Goal: Information Seeking & Learning: Learn about a topic

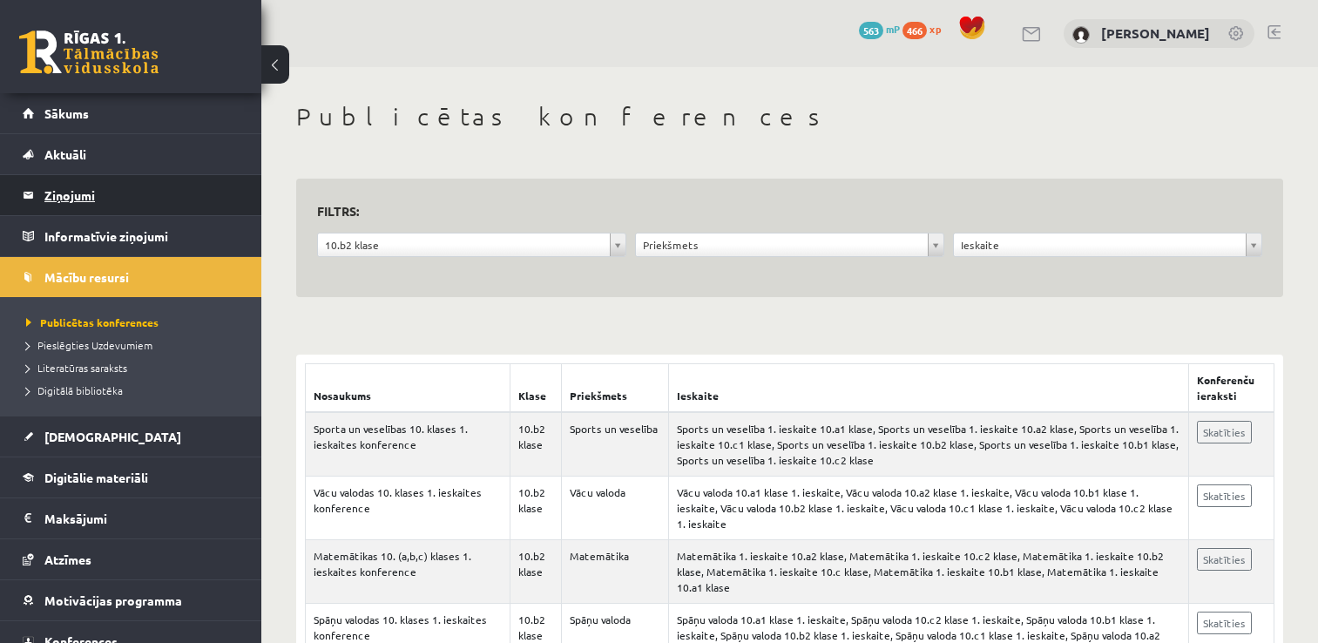
scroll to position [261, 0]
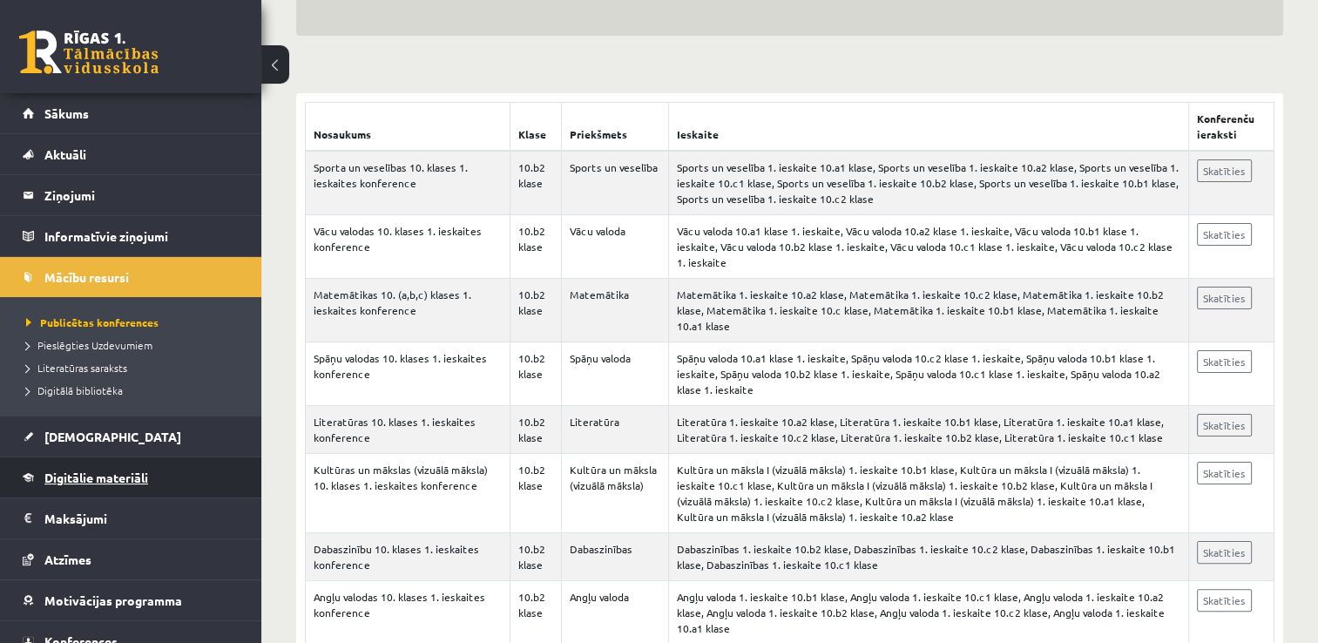
click at [69, 472] on span "Digitālie materiāli" at bounding box center [96, 478] width 104 height 16
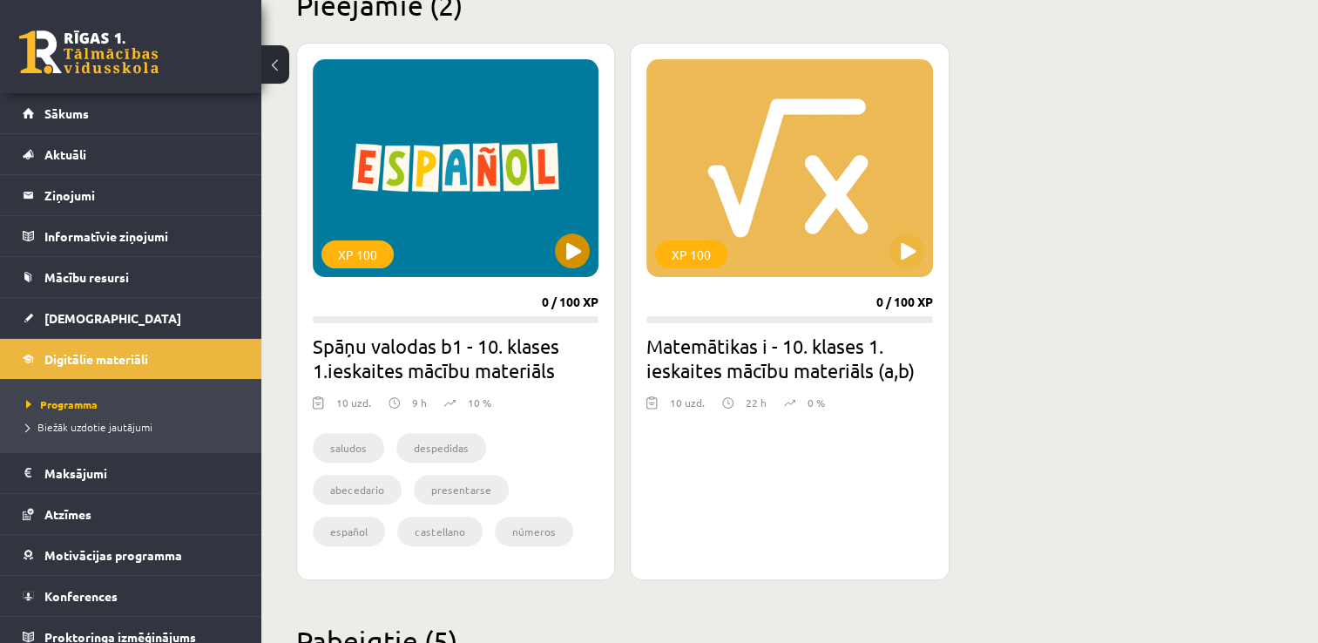
scroll to position [523, 0]
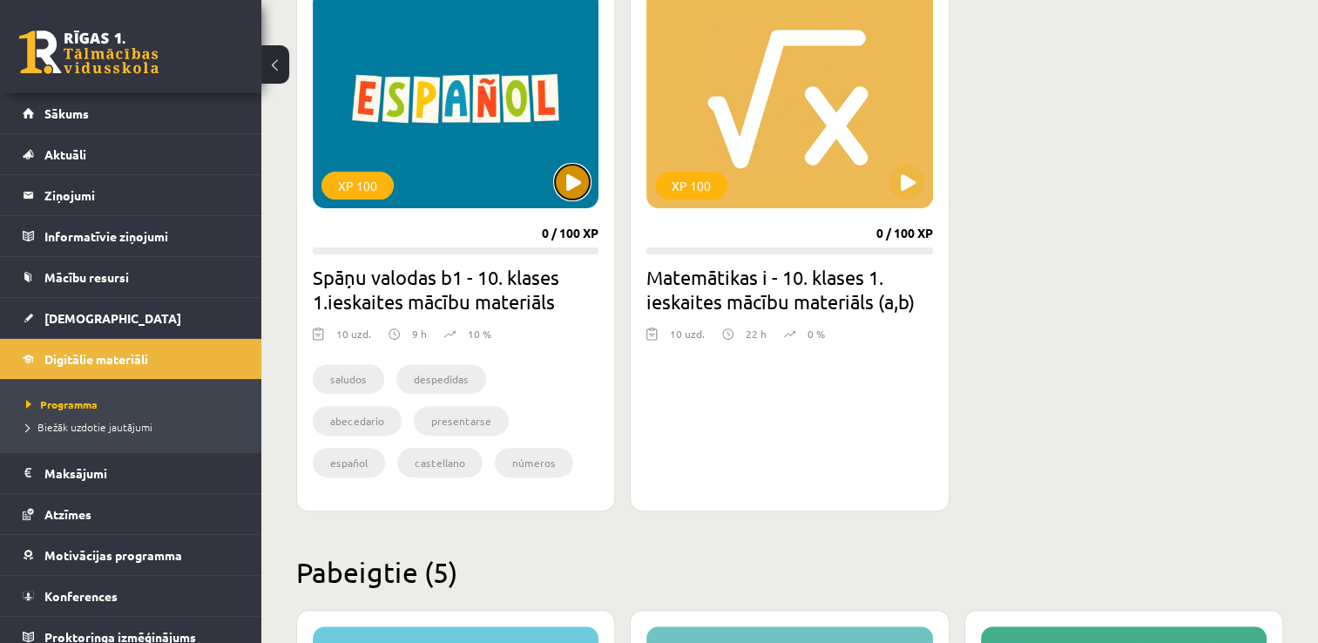
click at [575, 176] on button at bounding box center [572, 182] width 35 height 35
click at [488, 181] on div "XP 100" at bounding box center [456, 99] width 286 height 218
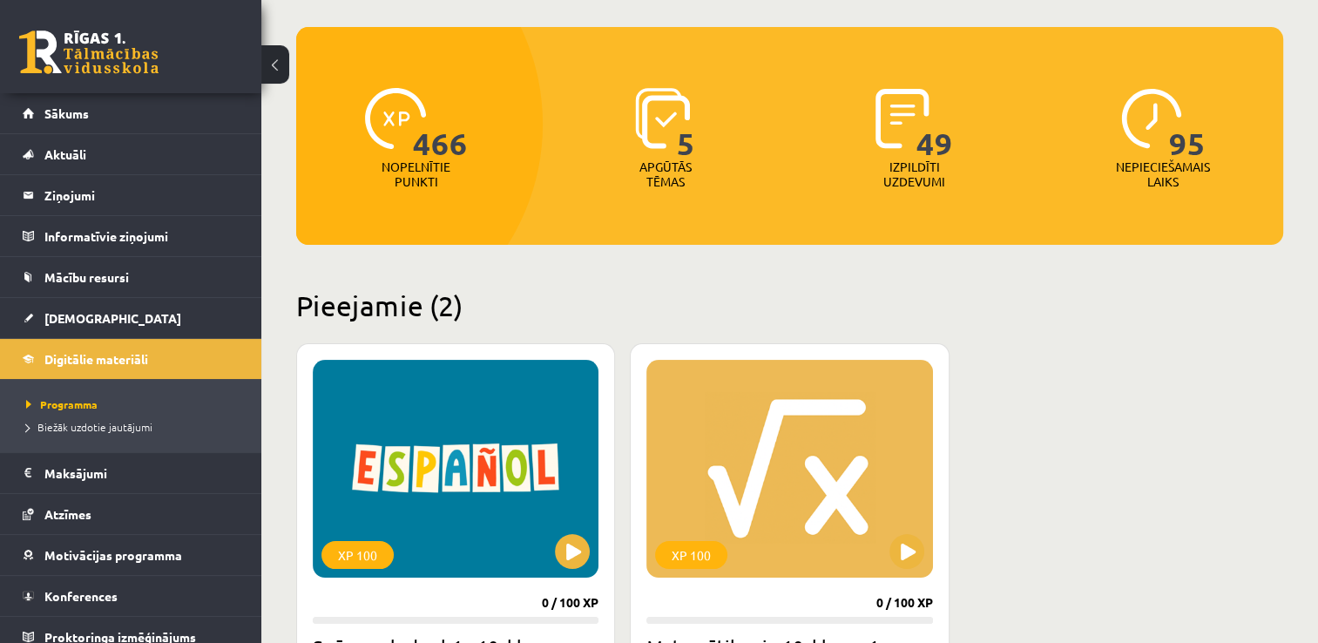
scroll to position [87, 0]
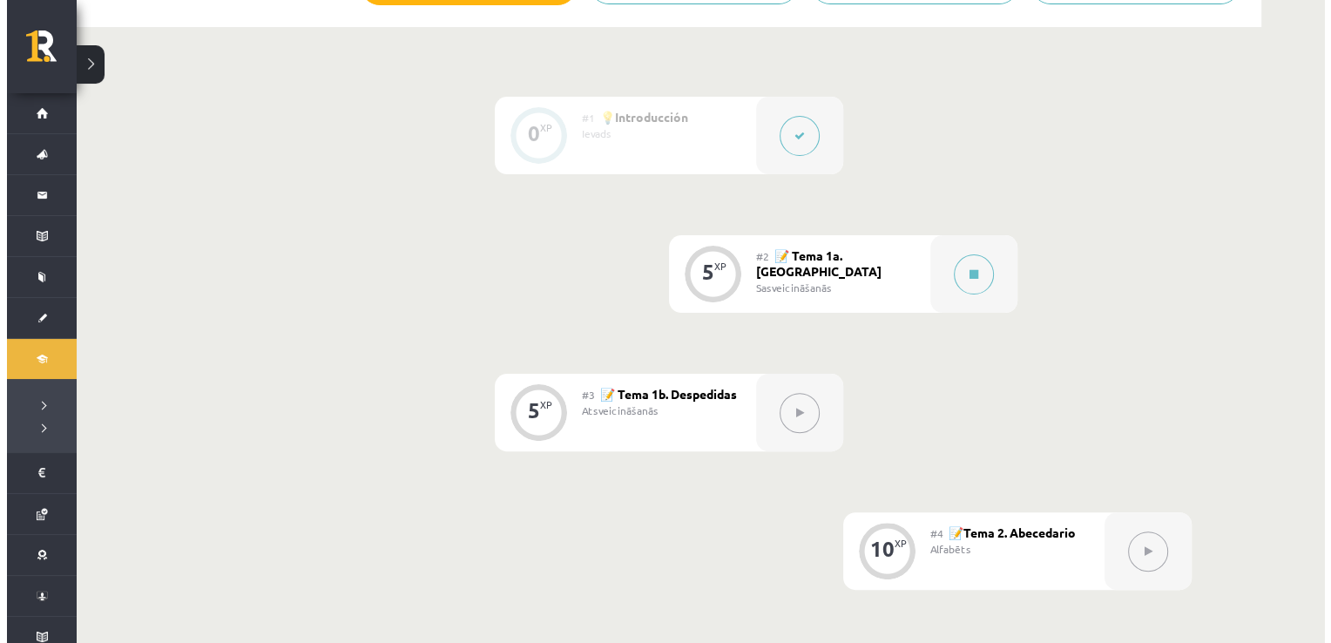
scroll to position [436, 0]
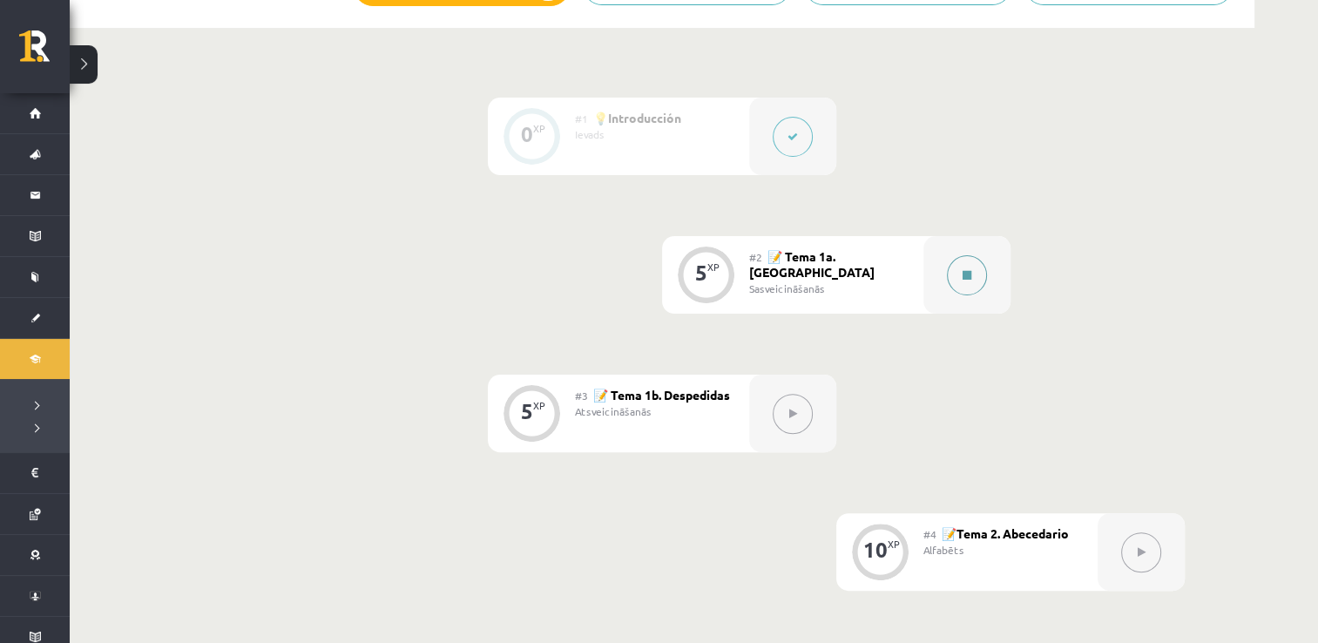
click at [971, 270] on button at bounding box center [967, 275] width 40 height 40
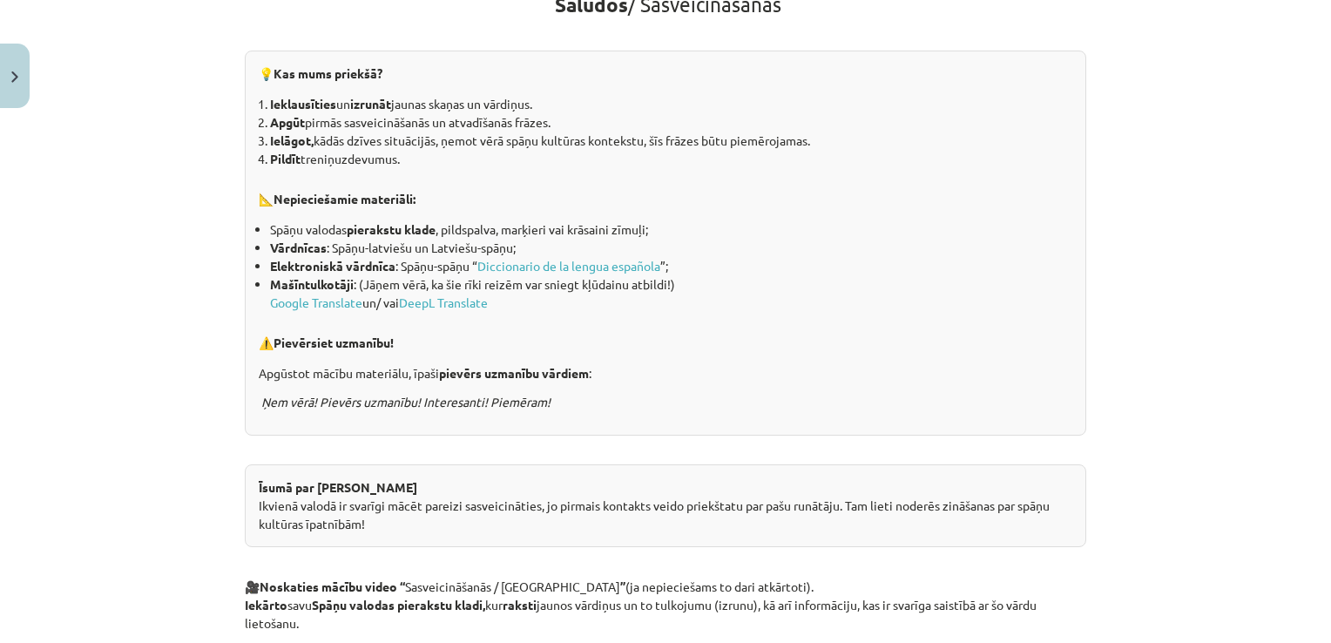
scroll to position [348, 0]
click at [447, 301] on link "DeepL Translate" at bounding box center [443, 304] width 89 height 16
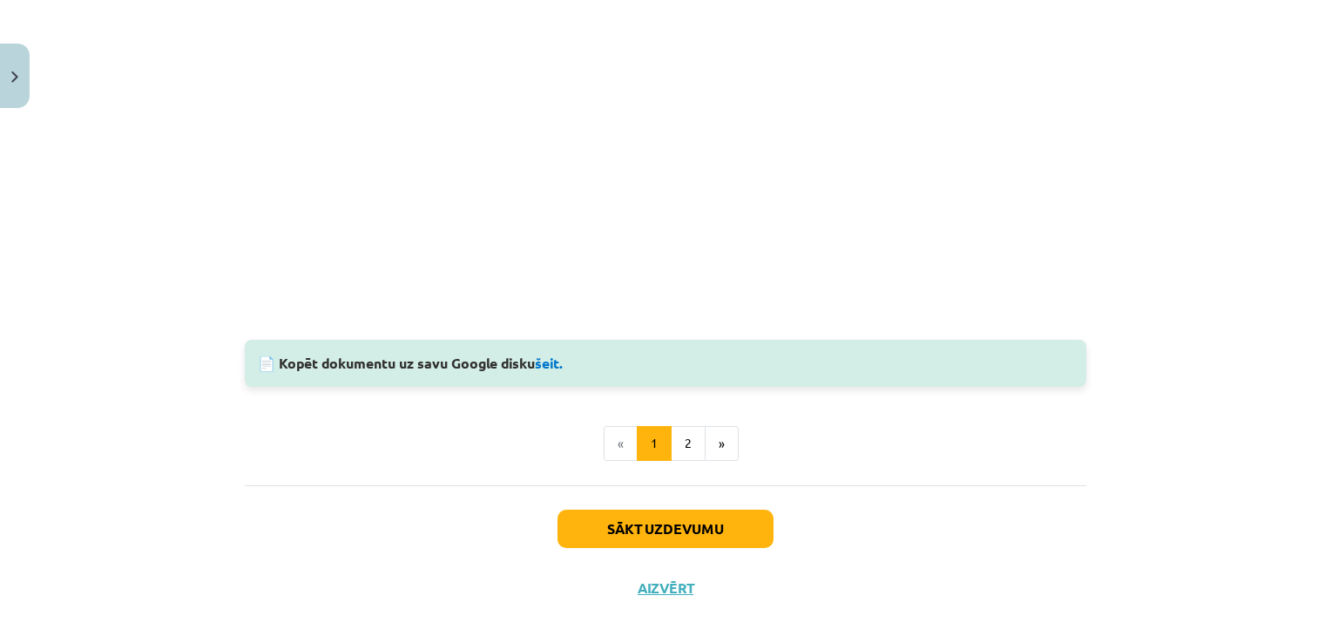
scroll to position [1586, 0]
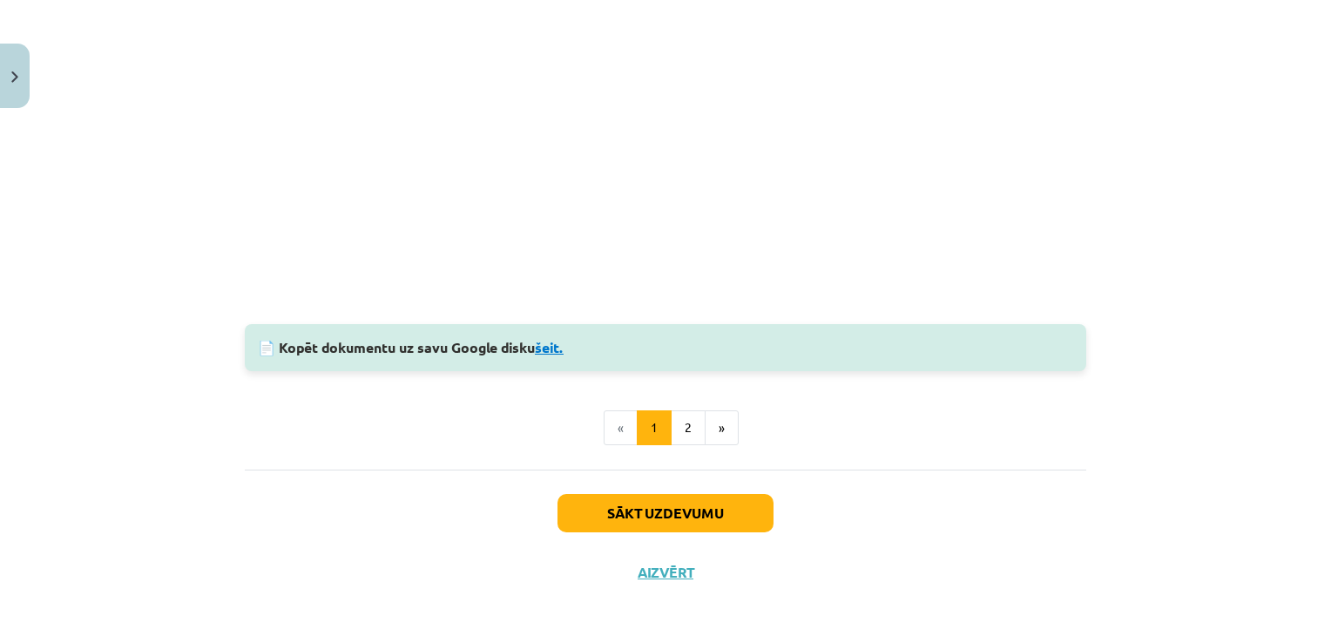
click at [544, 346] on link "šeit." at bounding box center [549, 347] width 29 height 18
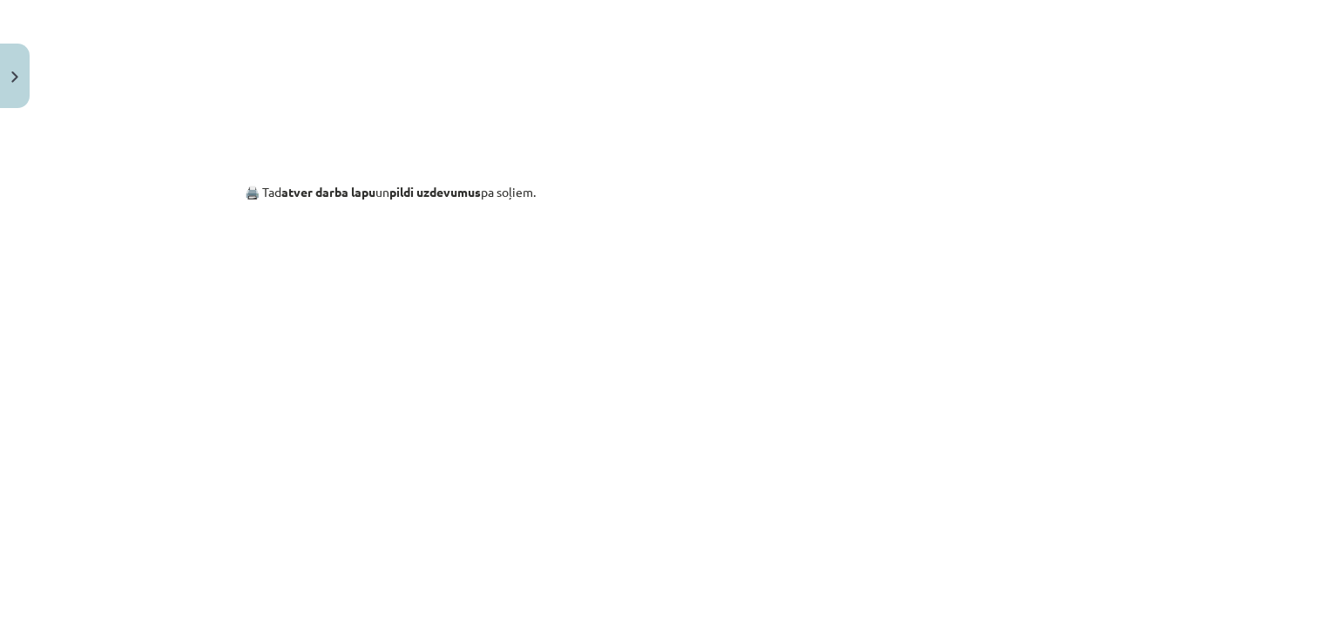
scroll to position [1220, 0]
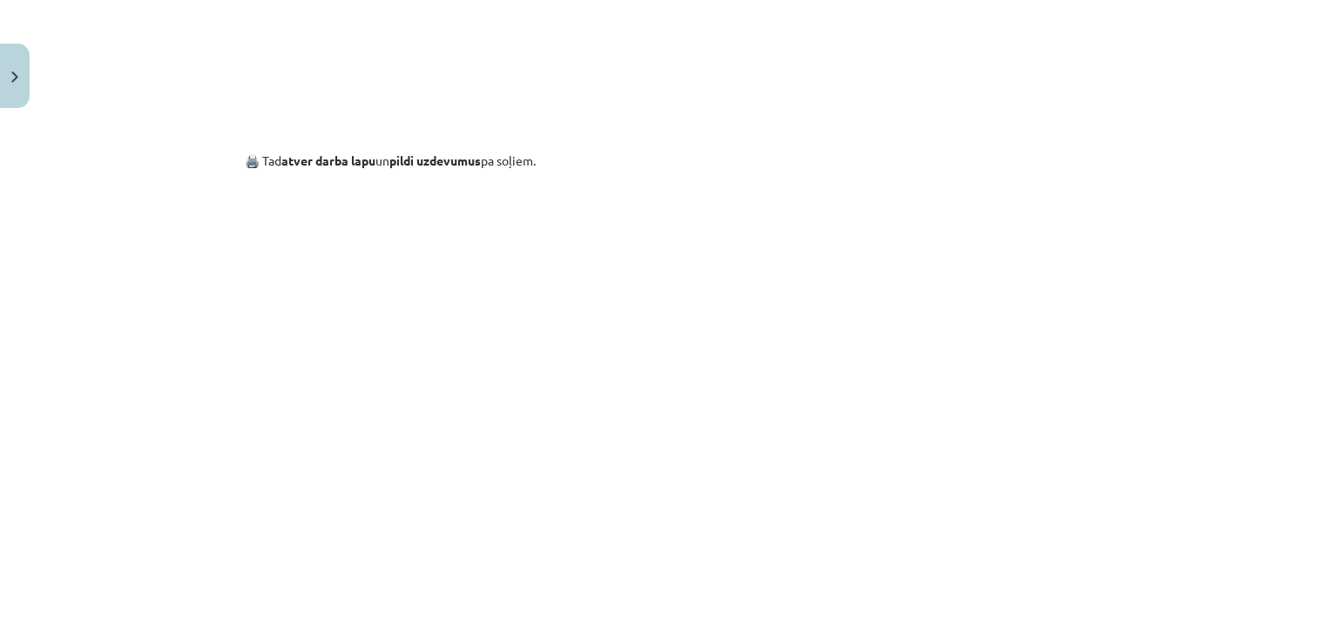
click at [1128, 247] on div "Mācību tēma: Spāņu valodas b1 - 10. klases 1.ieskaites mācību materiāls #2 📝 Te…" at bounding box center [665, 321] width 1331 height 643
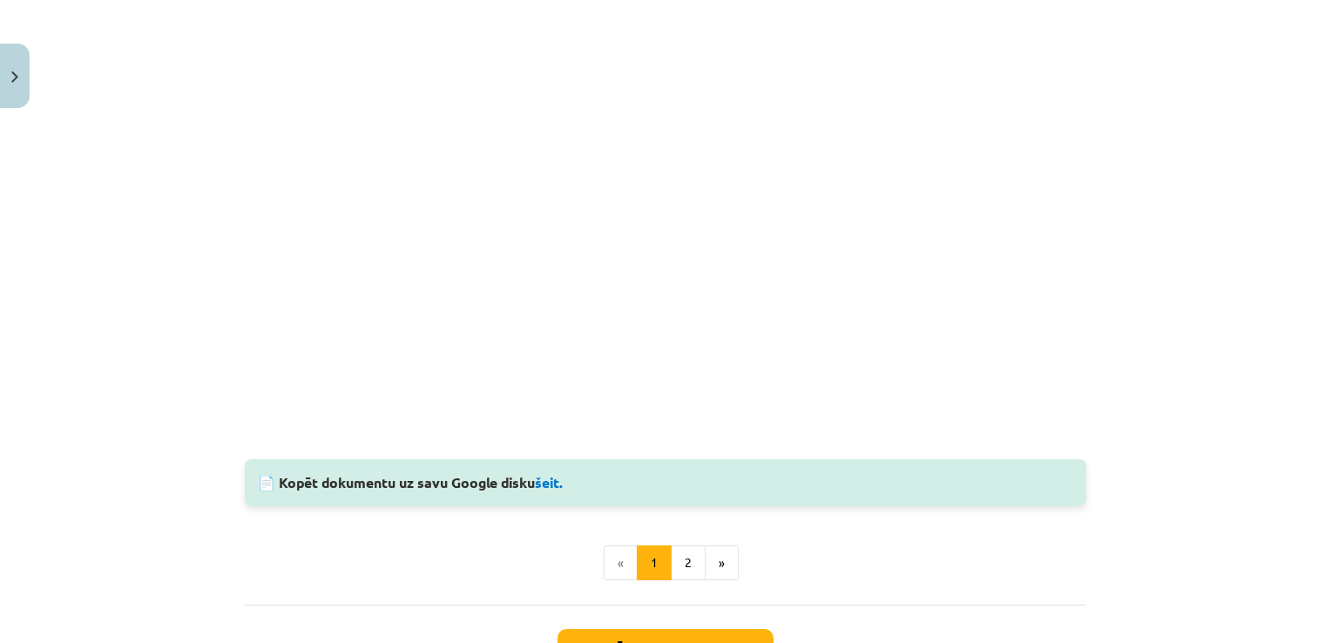
scroll to position [1481, 0]
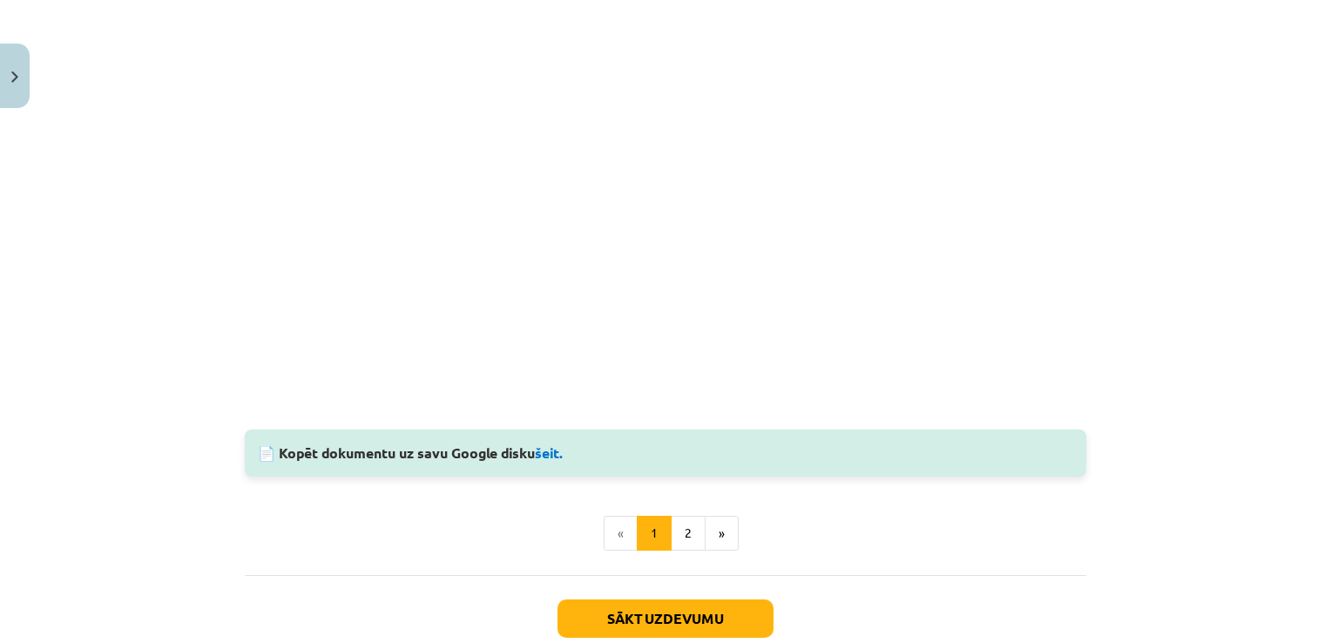
click at [143, 375] on div "Mācību tēma: Spāņu valodas b1 - 10. klases 1.ieskaites mācību materiāls #2 📝 Te…" at bounding box center [665, 321] width 1331 height 643
click at [161, 177] on div "Mācību tēma: Spāņu valodas b1 - 10. klases 1.ieskaites mācību materiāls #2 📝 Te…" at bounding box center [665, 321] width 1331 height 643
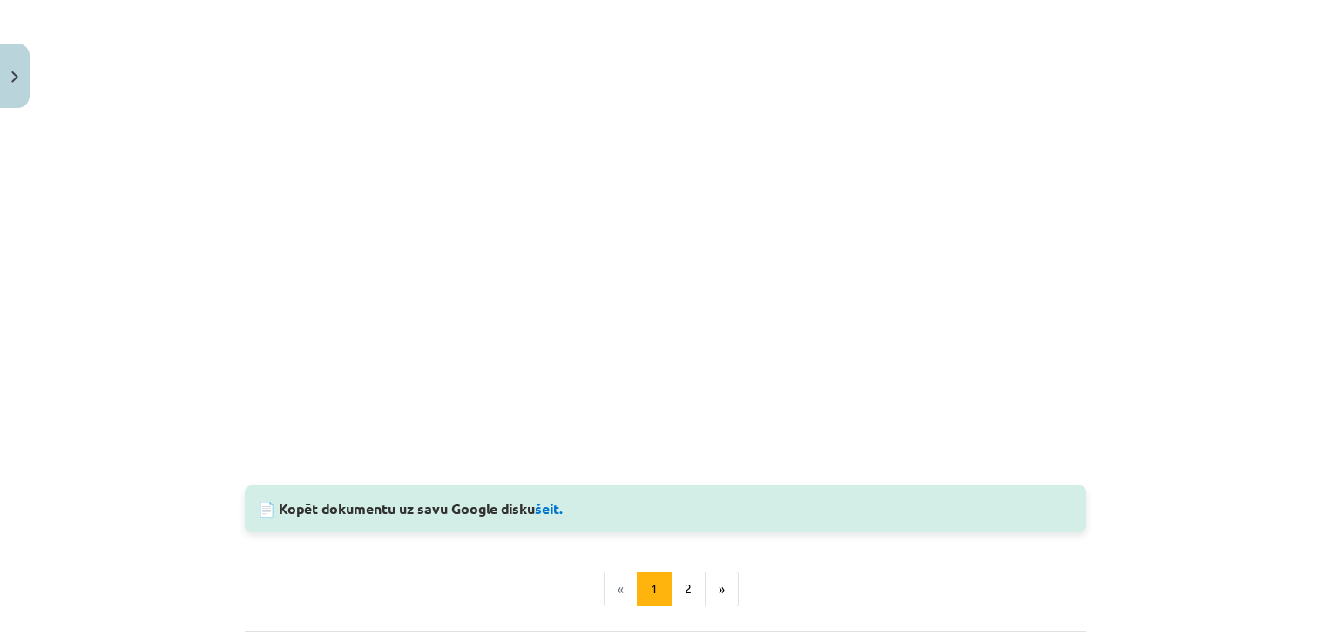
scroll to position [1586, 0]
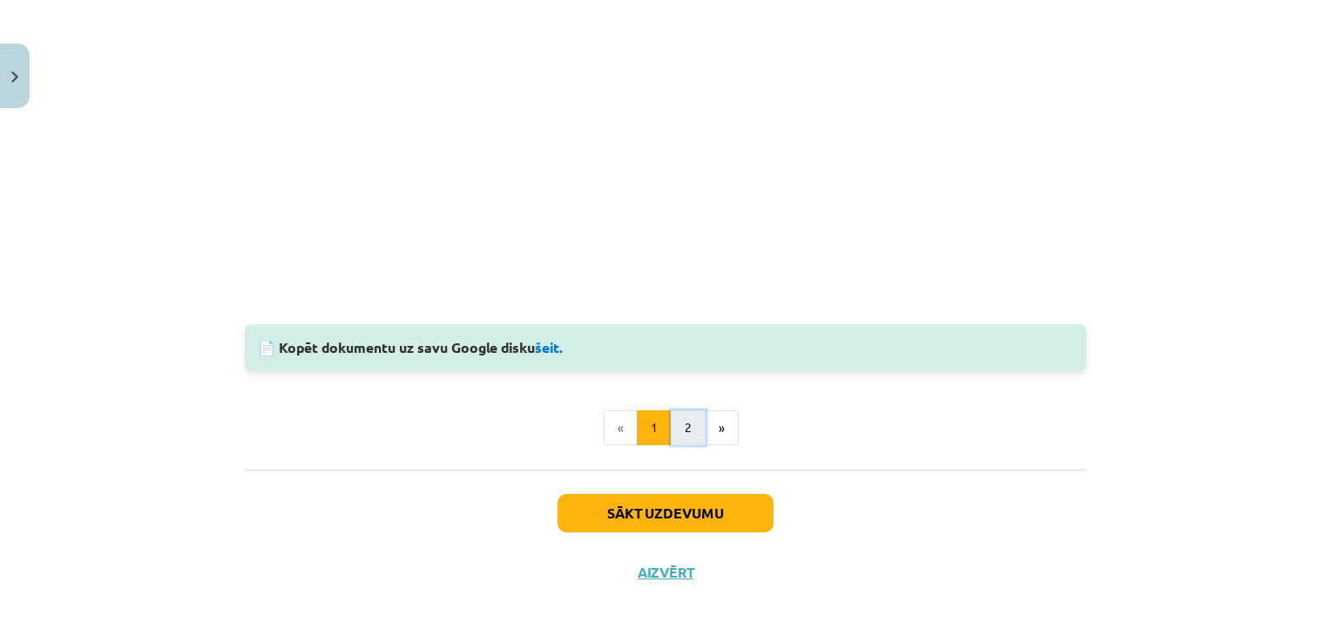
click at [671, 424] on button "2" at bounding box center [688, 427] width 35 height 35
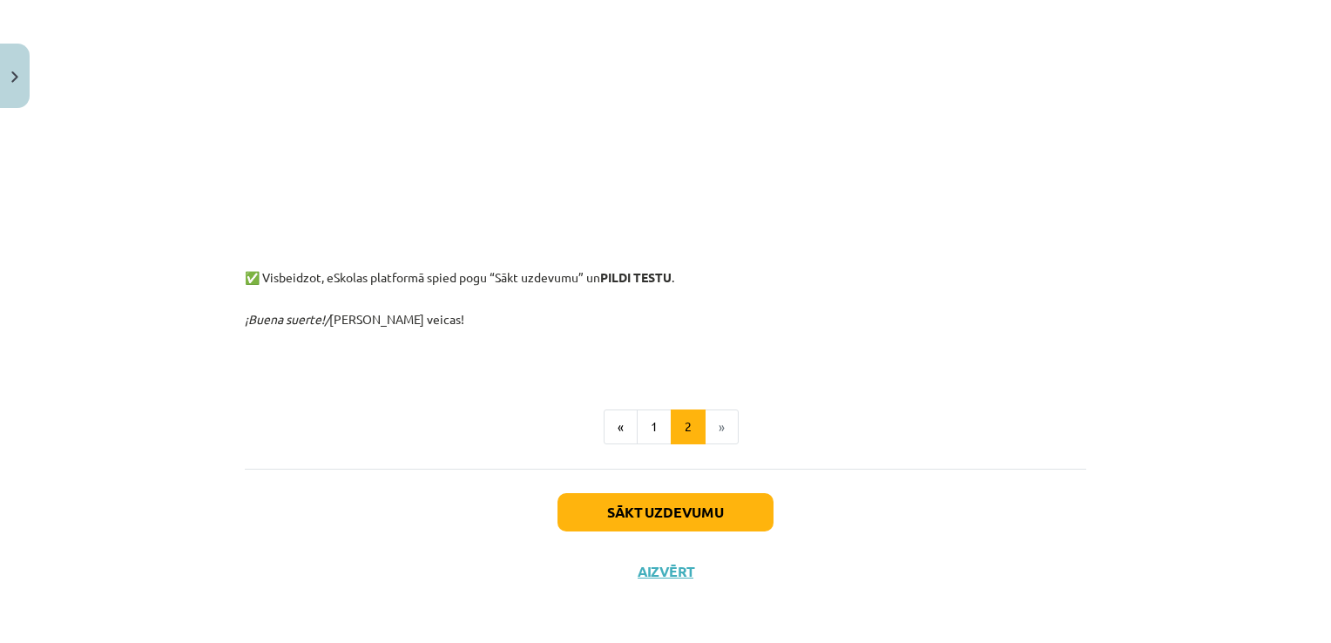
scroll to position [988, 0]
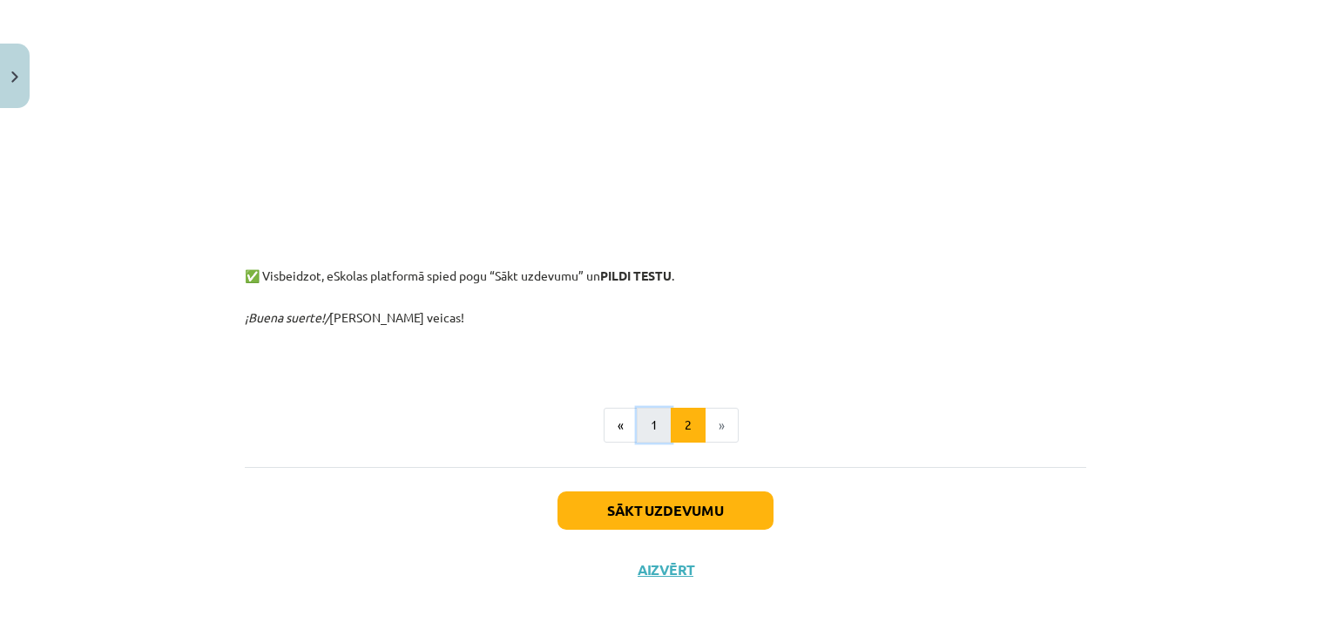
click at [639, 424] on button "1" at bounding box center [654, 425] width 35 height 35
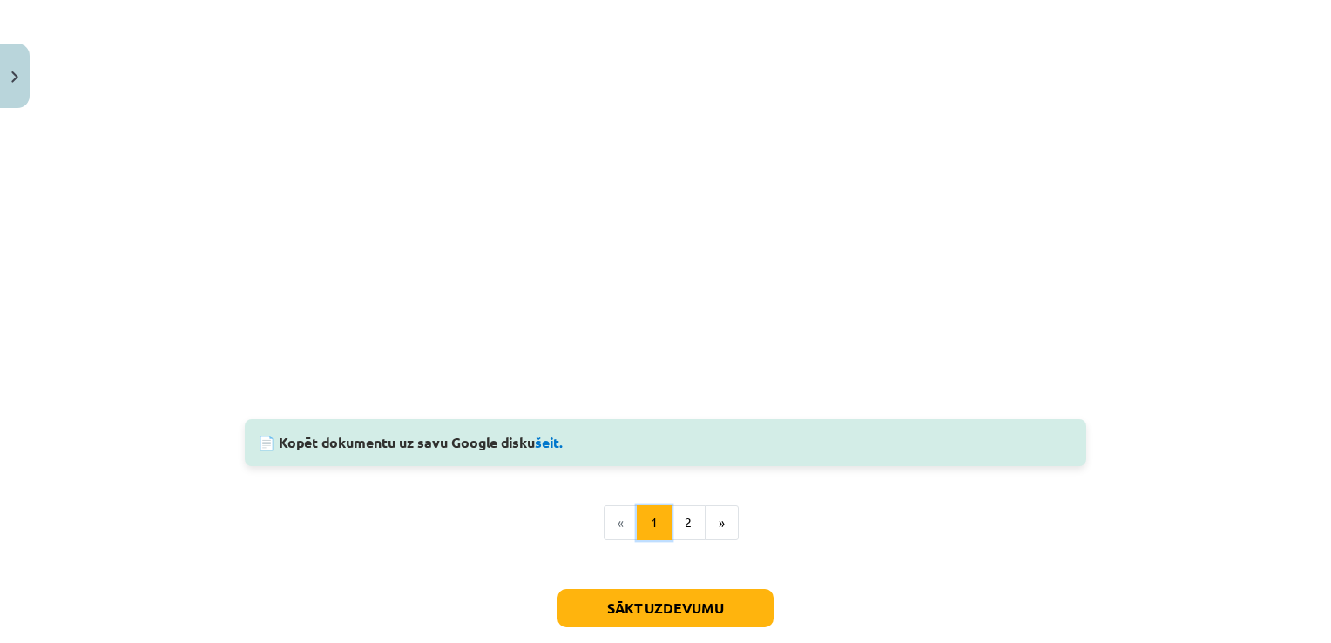
scroll to position [1530, 0]
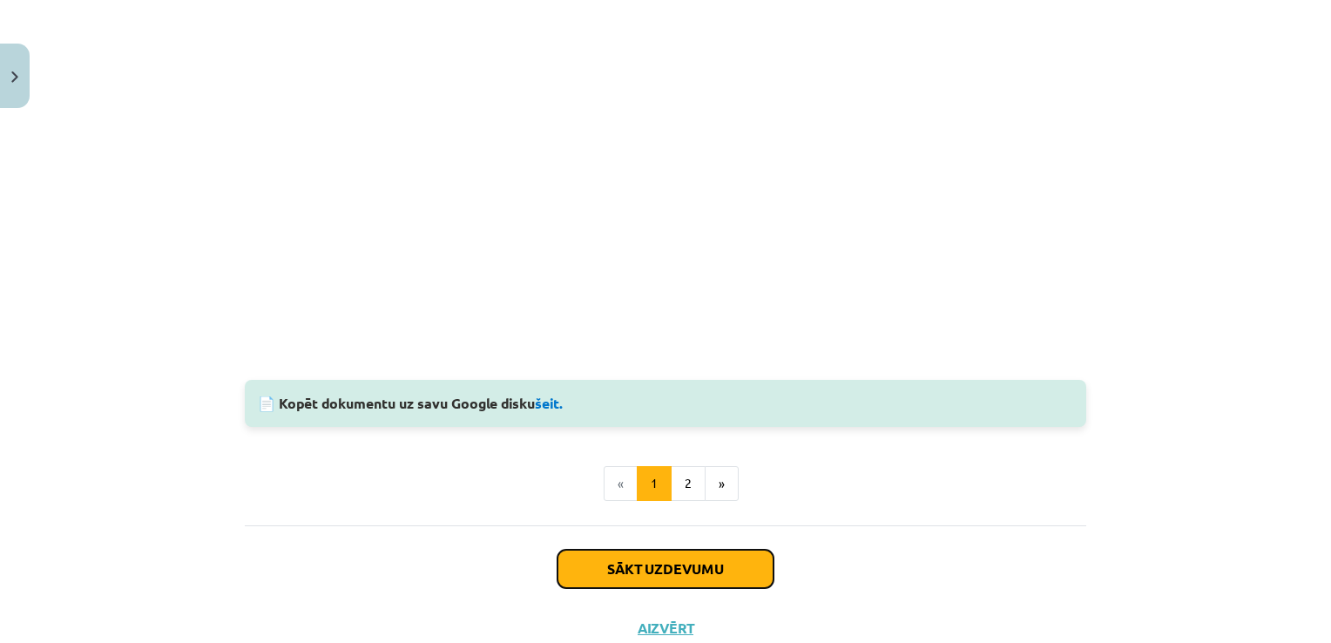
click at [666, 566] on button "Sākt uzdevumu" at bounding box center [665, 569] width 216 height 38
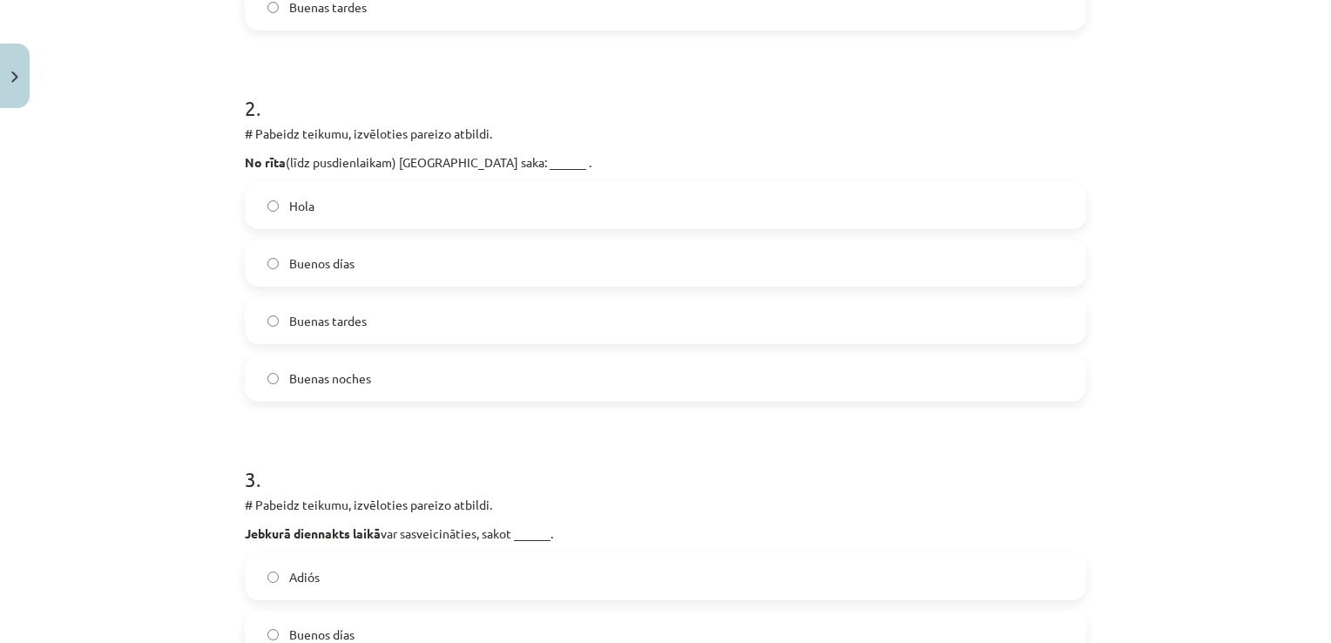
scroll to position [653, 0]
click at [289, 263] on span "Buenos días" at bounding box center [321, 262] width 65 height 18
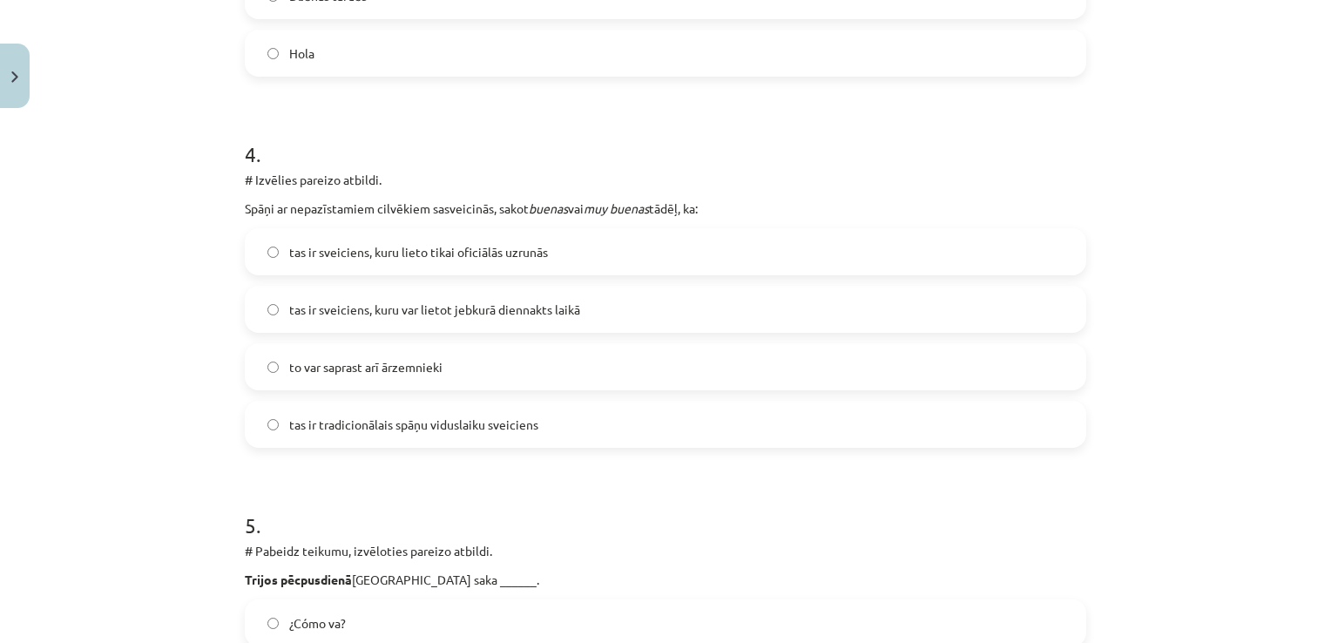
scroll to position [1350, 0]
click at [274, 306] on label "tas ir sveiciens, kuru var lietot jebkurā diennakts laikā" at bounding box center [666, 308] width 838 height 44
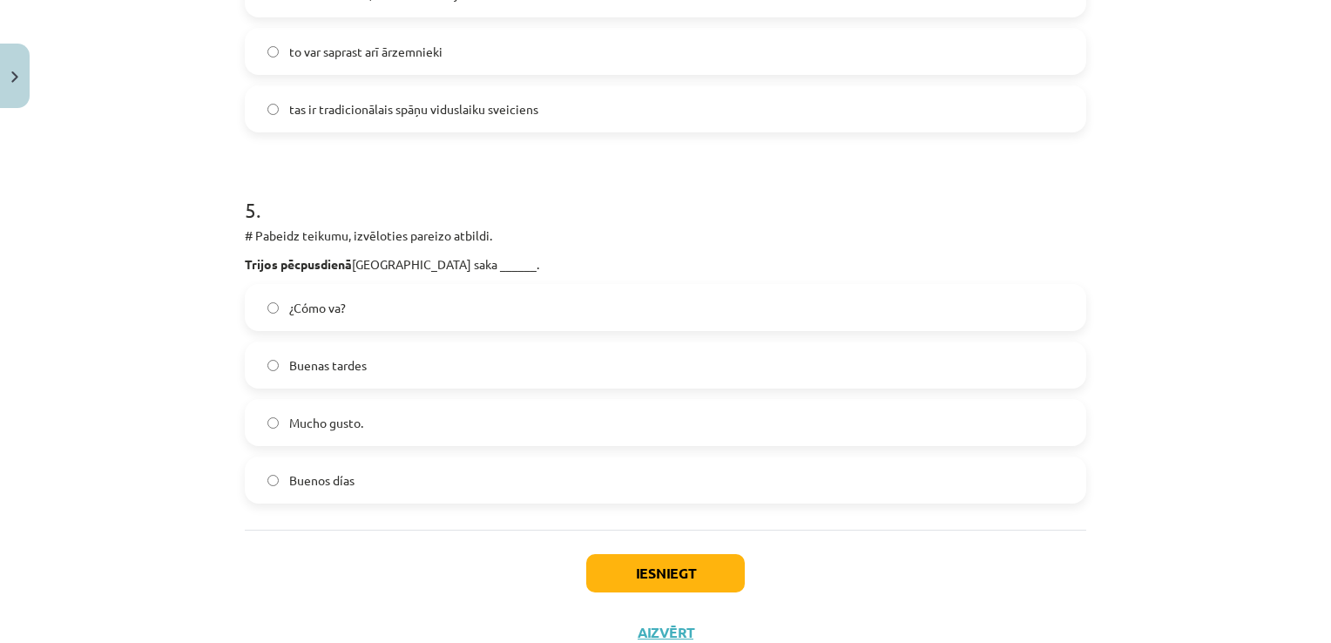
scroll to position [1699, 0]
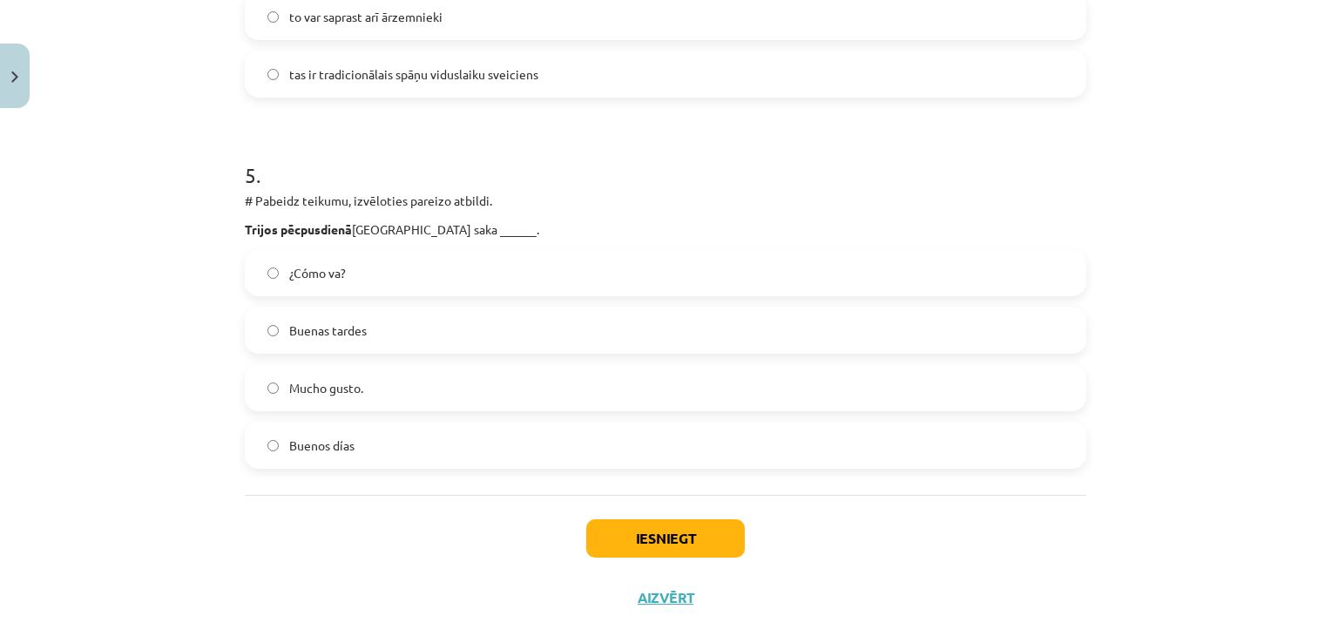
click at [326, 326] on span "Buenas tardes" at bounding box center [328, 330] width 78 height 18
click at [648, 534] on button "Iesniegt" at bounding box center [665, 538] width 159 height 38
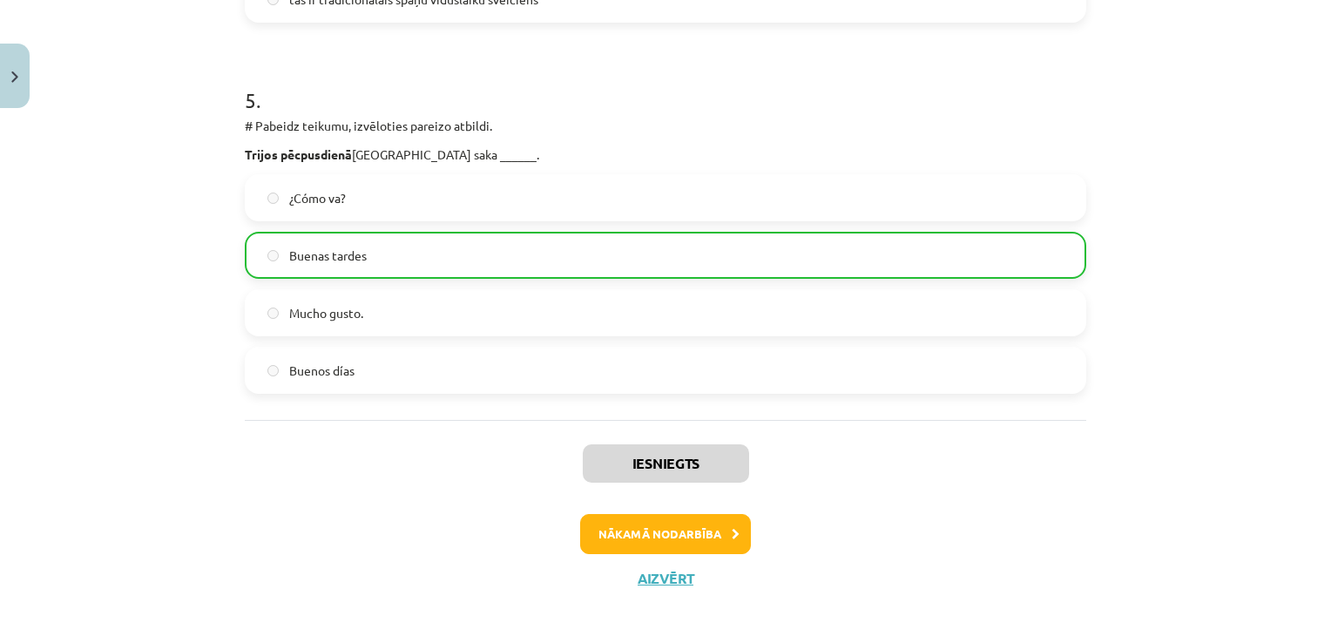
scroll to position [1780, 0]
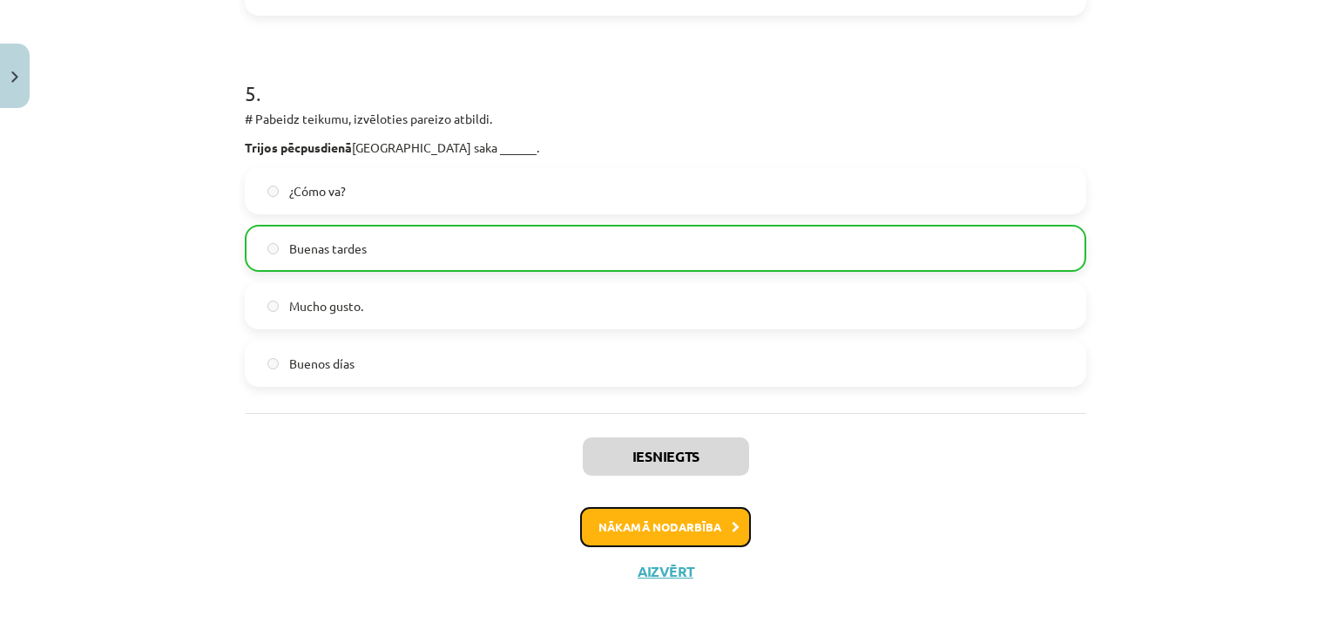
click at [627, 526] on button "Nākamā nodarbība" at bounding box center [665, 527] width 171 height 40
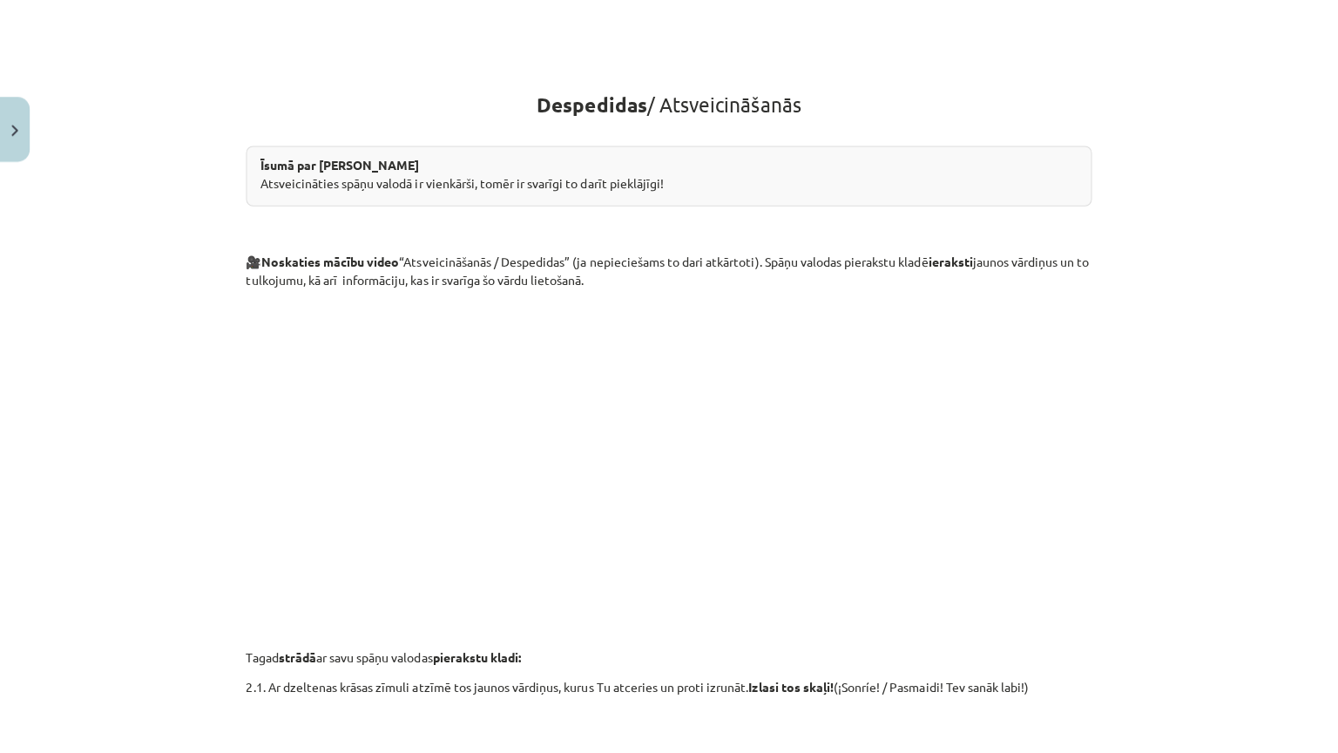
scroll to position [171, 0]
